Goal: Information Seeking & Learning: Learn about a topic

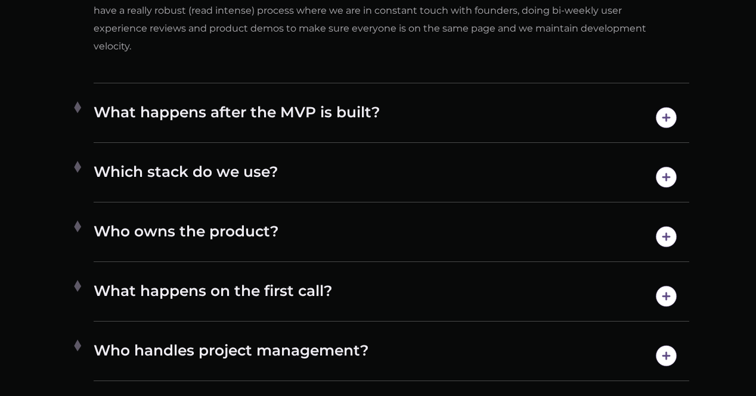
scroll to position [6256, 0]
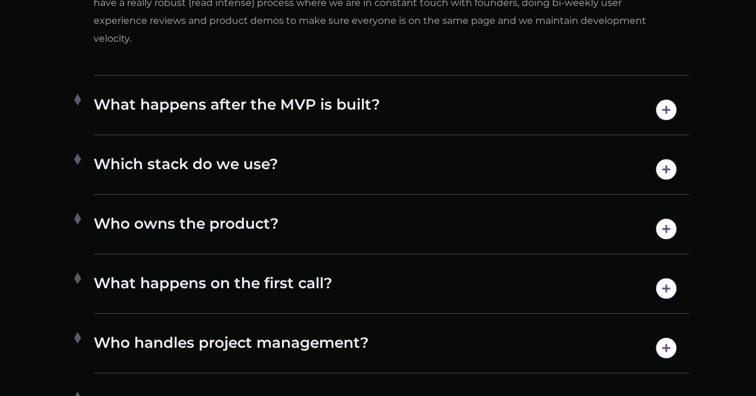
click at [310, 95] on h4 "What happens after the MVP is built?" at bounding box center [391, 110] width 595 height 30
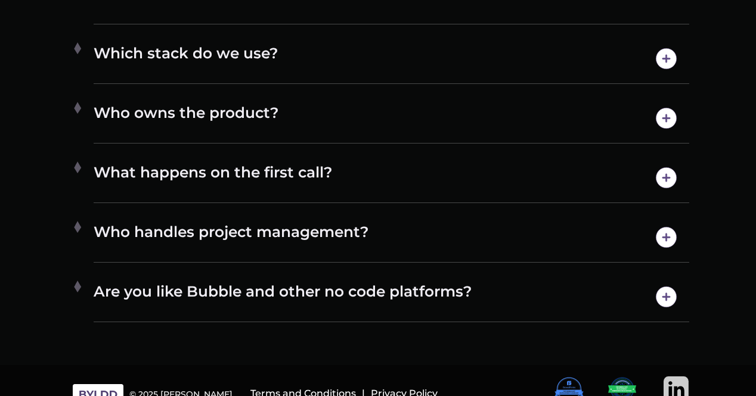
scroll to position [6238, 0]
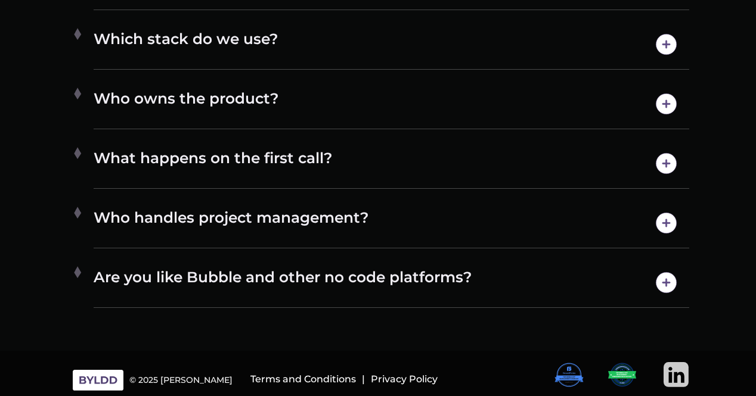
click at [273, 220] on h4 "Who handles project management?" at bounding box center [391, 223] width 595 height 30
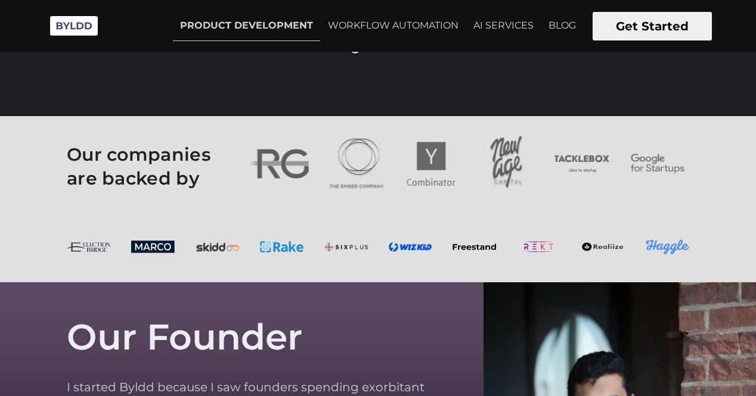
scroll to position [2740, 0]
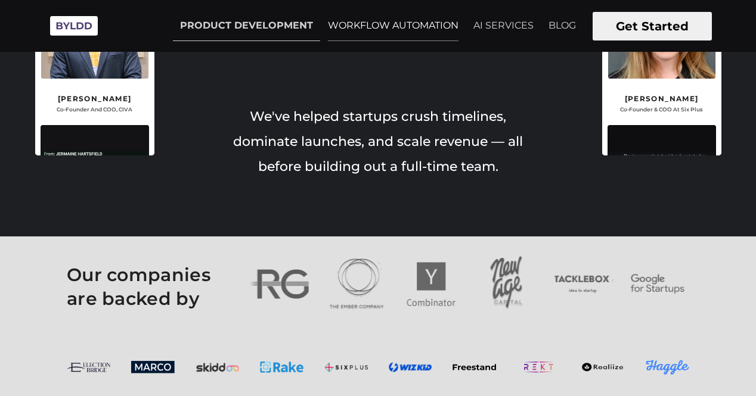
click at [415, 24] on link "WORKFLOW AUTOMATION" at bounding box center [393, 26] width 145 height 30
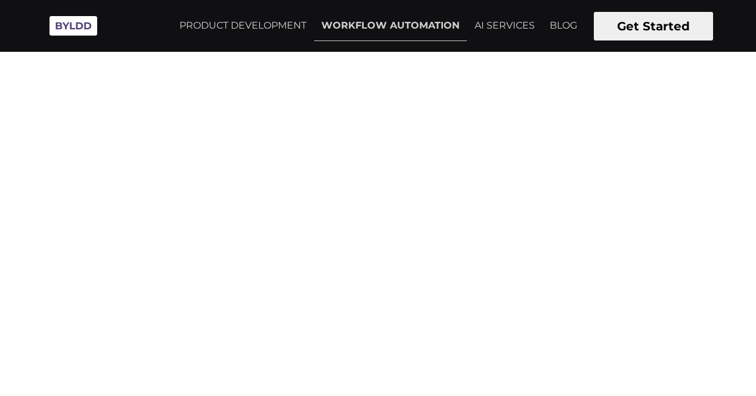
scroll to position [1609, 0]
click at [552, 207] on div "Client Portal Provide clients with access to real-time production information, …" at bounding box center [547, 224] width 328 height 80
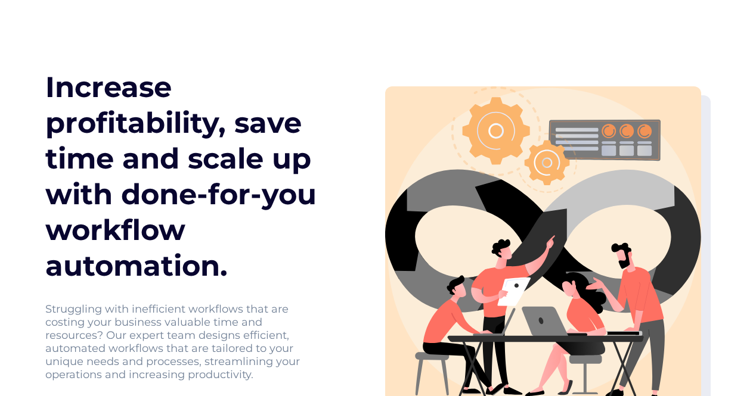
scroll to position [60, 0]
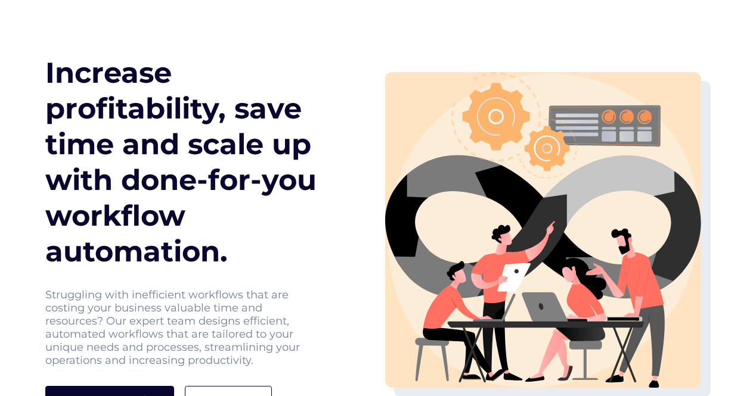
drag, startPoint x: 226, startPoint y: 256, endPoint x: 0, endPoint y: 85, distance: 283.7
click at [0, 85] on section "Increase profitability, save time and scale up with done-for-you workflow autom…" at bounding box center [378, 192] width 756 height 446
click at [62, 129] on h1 "Increase profitability, save time and scale up with done-for-you workflow autom…" at bounding box center [187, 162] width 285 height 215
drag, startPoint x: 47, startPoint y: 79, endPoint x: 268, endPoint y: 256, distance: 282.7
click at [268, 256] on h1 "Increase profitability, save time and scale up with done-for-you workflow autom…" at bounding box center [187, 162] width 285 height 215
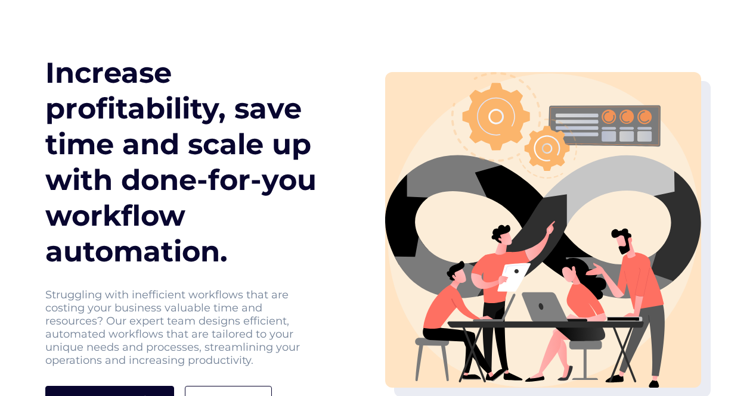
click at [257, 247] on h1 "Increase profitability, save time and scale up with done-for-you workflow autom…" at bounding box center [187, 162] width 285 height 215
drag, startPoint x: 233, startPoint y: 251, endPoint x: 48, endPoint y: 63, distance: 264.2
click at [48, 63] on h1 "Increase profitability, save time and scale up with done-for-you workflow autom…" at bounding box center [187, 162] width 285 height 215
click at [52, 87] on h1 "Increase profitability, save time and scale up with done-for-you workflow autom…" at bounding box center [187, 162] width 285 height 215
